Goal: Task Accomplishment & Management: Complete application form

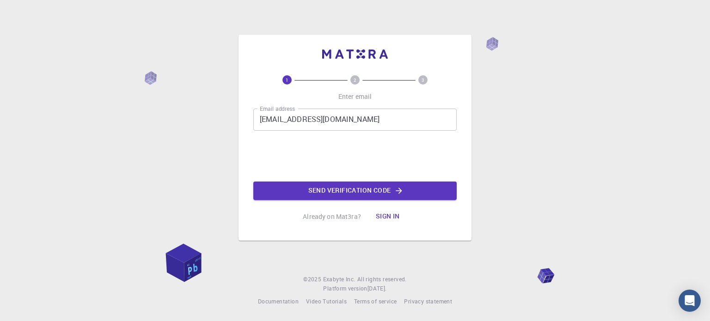
drag, startPoint x: 369, startPoint y: 186, endPoint x: 364, endPoint y: 188, distance: 5.0
click at [364, 188] on button "Send verification code" at bounding box center [355, 191] width 204 height 19
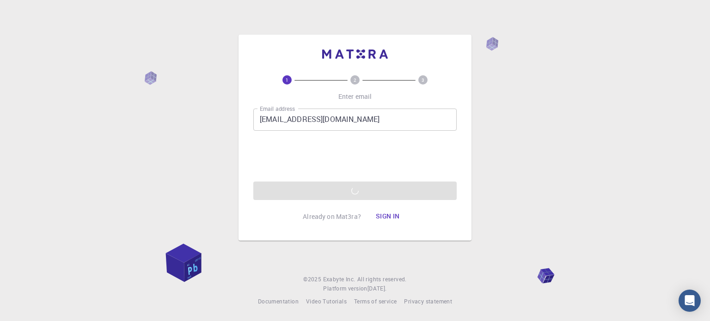
click at [167, 184] on div "1 2 3 Enter email Email address [EMAIL_ADDRESS][DOMAIN_NAME] Email address 0cAF…" at bounding box center [355, 160] width 710 height 321
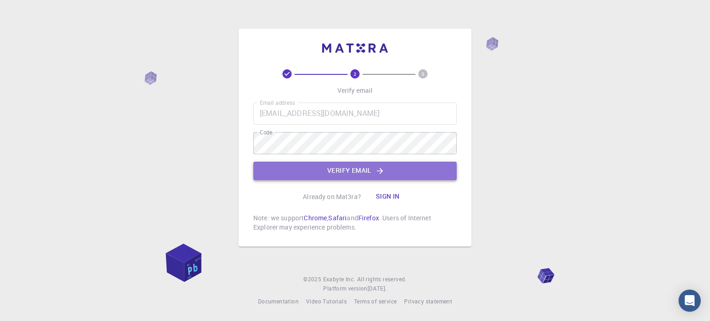
click at [388, 169] on button "Verify email" at bounding box center [355, 171] width 204 height 19
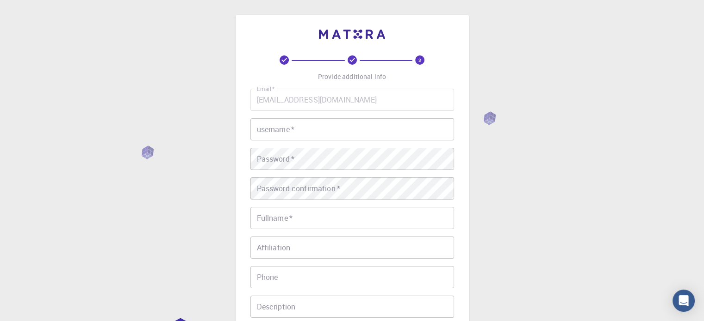
click at [350, 125] on input "username   *" at bounding box center [352, 129] width 204 height 22
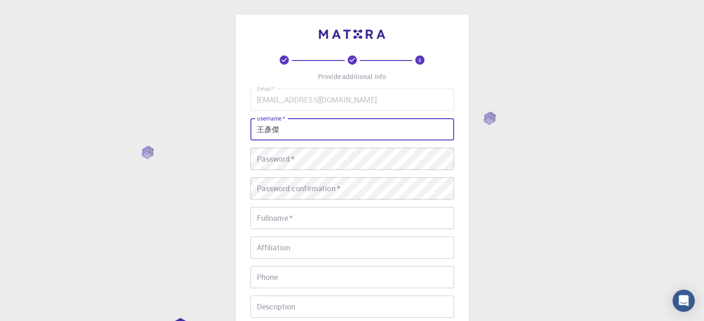
type input "王彥傑"
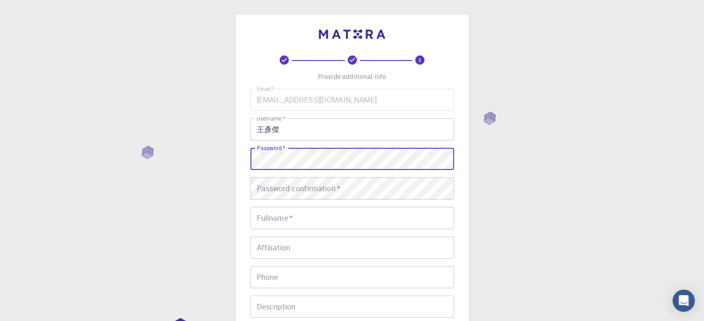
click at [214, 144] on div "3 Provide additional info Email   * [EMAIL_ADDRESS][DOMAIN_NAME] Email   * user…" at bounding box center [352, 235] width 704 height 471
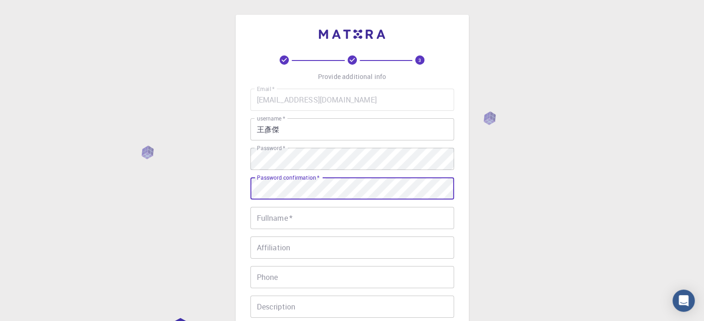
click at [337, 227] on input "Fullname   *" at bounding box center [352, 218] width 204 height 22
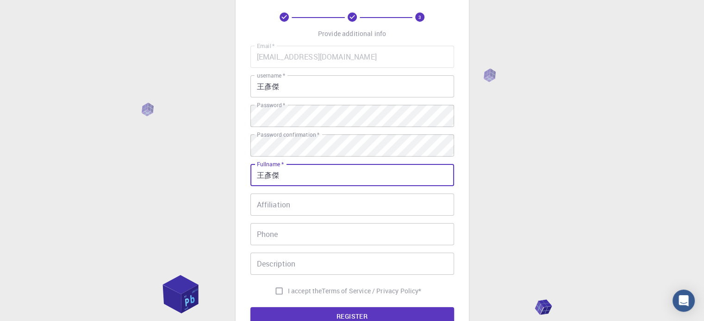
scroll to position [46, 0]
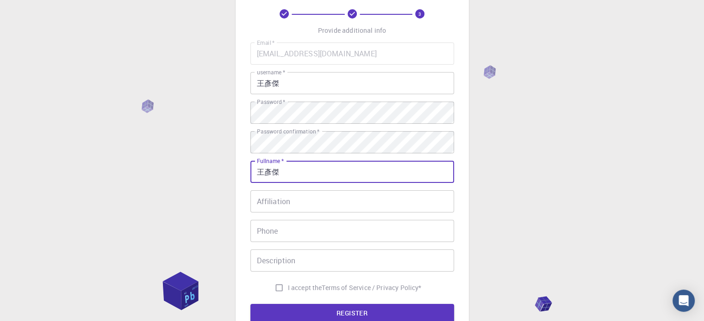
type input "王彥傑"
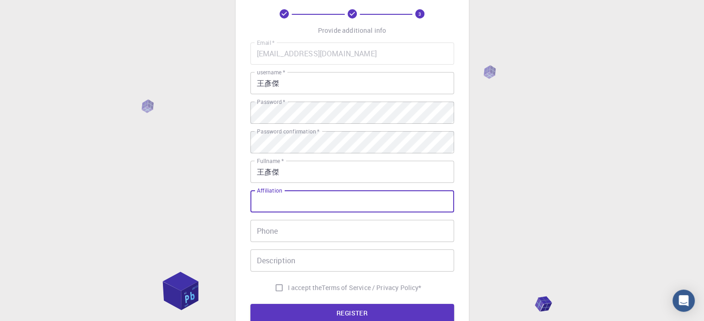
drag, startPoint x: 279, startPoint y: 212, endPoint x: 285, endPoint y: 208, distance: 7.3
click at [279, 212] on input "Affiliation" at bounding box center [352, 202] width 204 height 22
drag, startPoint x: 276, startPoint y: 194, endPoint x: 250, endPoint y: 190, distance: 26.2
click at [250, 190] on div "Email   * [EMAIL_ADDRESS][DOMAIN_NAME] Email   * username   * 王彥傑 username   * …" at bounding box center [352, 170] width 204 height 254
type input "ㄉ"
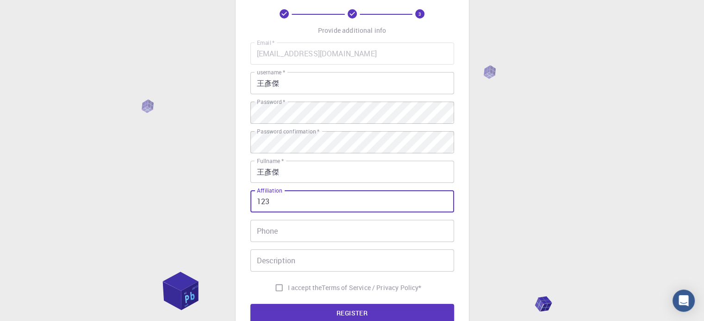
type input "123"
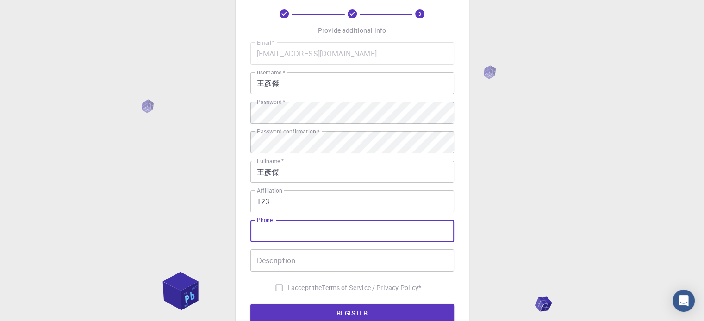
click at [291, 238] on input "Phone" at bounding box center [352, 231] width 204 height 22
type input "0933351196"
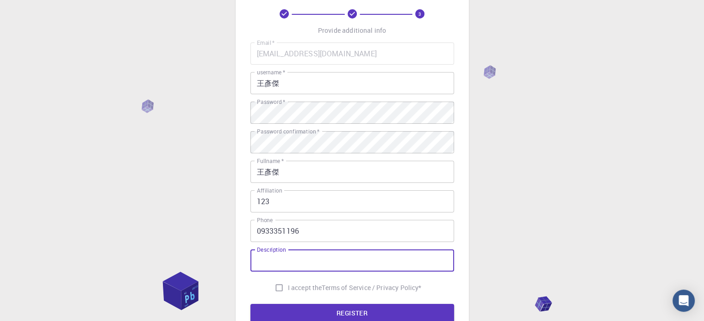
click at [277, 288] on input "I accept the Terms of Service / Privacy Policy *" at bounding box center [279, 288] width 18 height 18
checkbox input "true"
click at [287, 268] on input "Description" at bounding box center [352, 261] width 204 height 22
type input "123"
click at [300, 310] on button "REGISTER" at bounding box center [352, 313] width 204 height 19
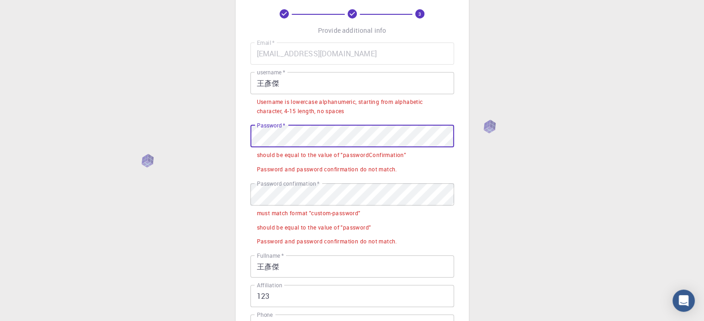
click at [63, 139] on div "3 Provide additional info Email   * [EMAIL_ADDRESS][DOMAIN_NAME] Email   * user…" at bounding box center [352, 244] width 704 height 580
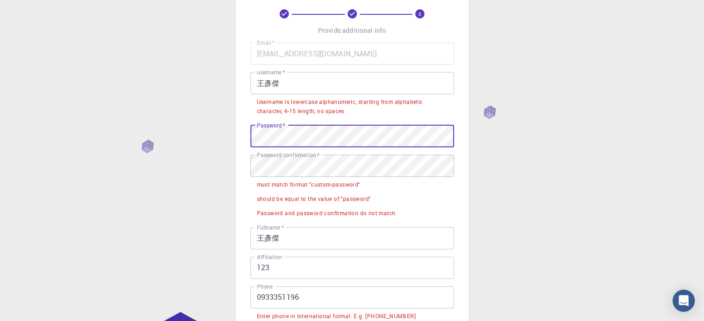
click at [182, 112] on div "3 Provide additional info Email   * [EMAIL_ADDRESS][DOMAIN_NAME] Email   * user…" at bounding box center [352, 229] width 704 height 551
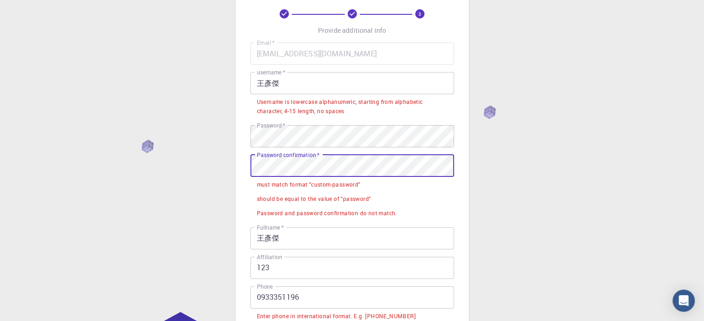
click at [201, 154] on div "3 Provide additional info Email   * [EMAIL_ADDRESS][DOMAIN_NAME] Email   * user…" at bounding box center [352, 229] width 704 height 551
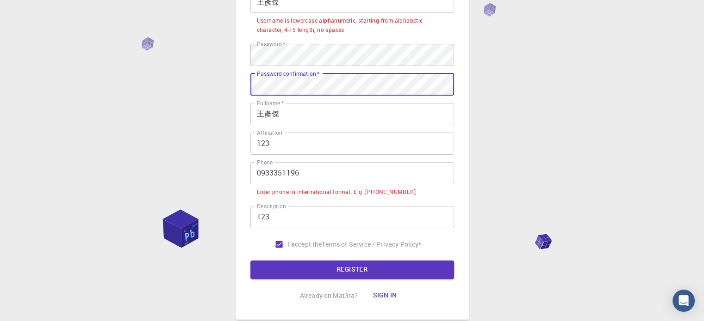
scroll to position [187, 0]
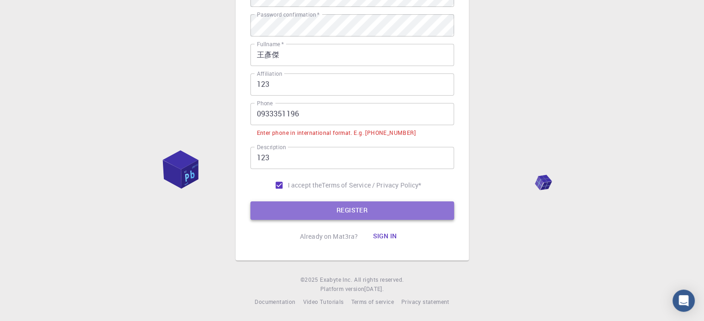
click at [298, 210] on button "REGISTER" at bounding box center [352, 211] width 204 height 19
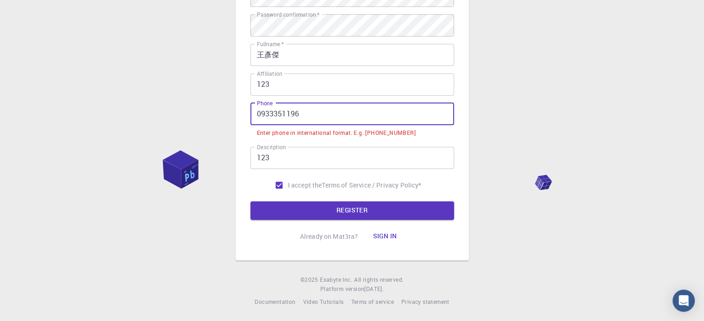
click at [257, 111] on input "0933351196" at bounding box center [352, 114] width 204 height 22
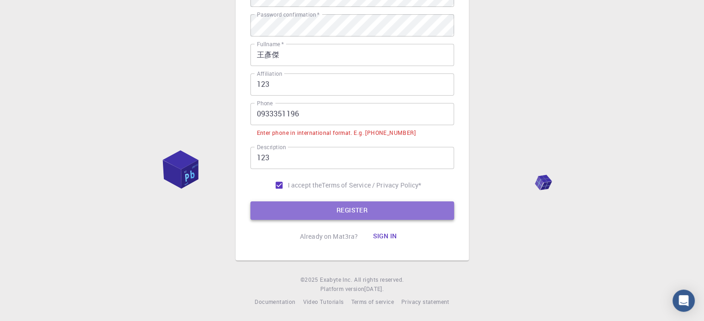
click at [398, 207] on button "REGISTER" at bounding box center [352, 211] width 204 height 19
click at [389, 210] on button "REGISTER" at bounding box center [352, 211] width 204 height 19
click at [389, 211] on button "REGISTER" at bounding box center [352, 211] width 204 height 19
